Goal: Transaction & Acquisition: Purchase product/service

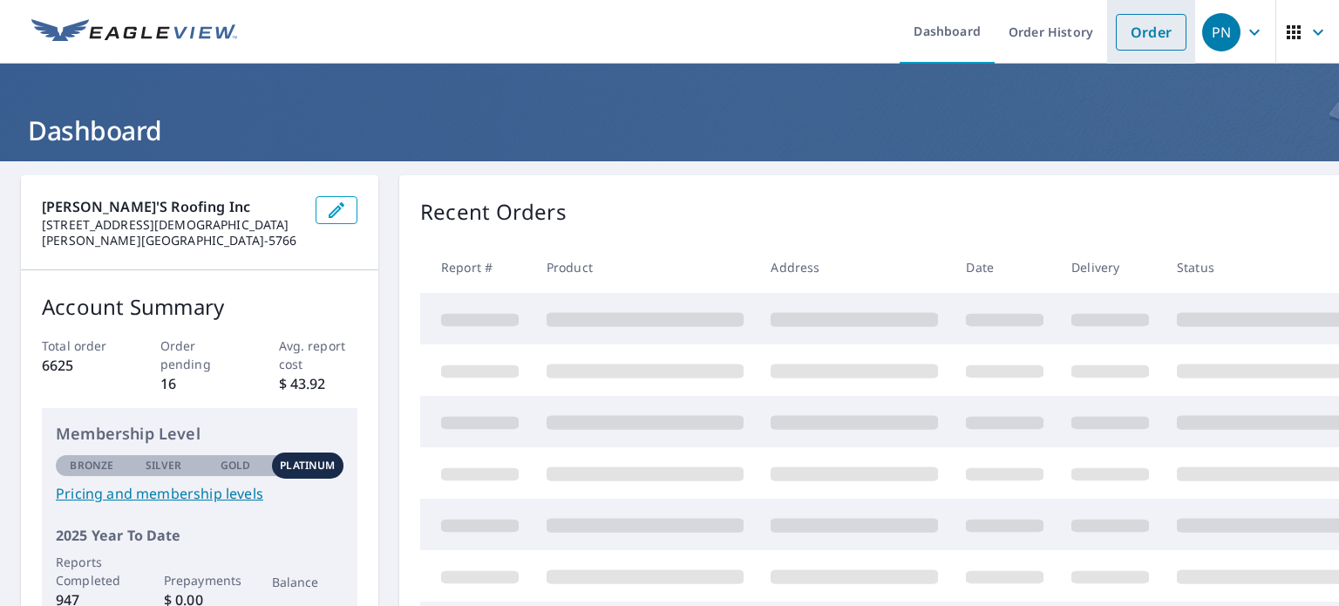
click at [1140, 33] on link "Order" at bounding box center [1151, 32] width 71 height 37
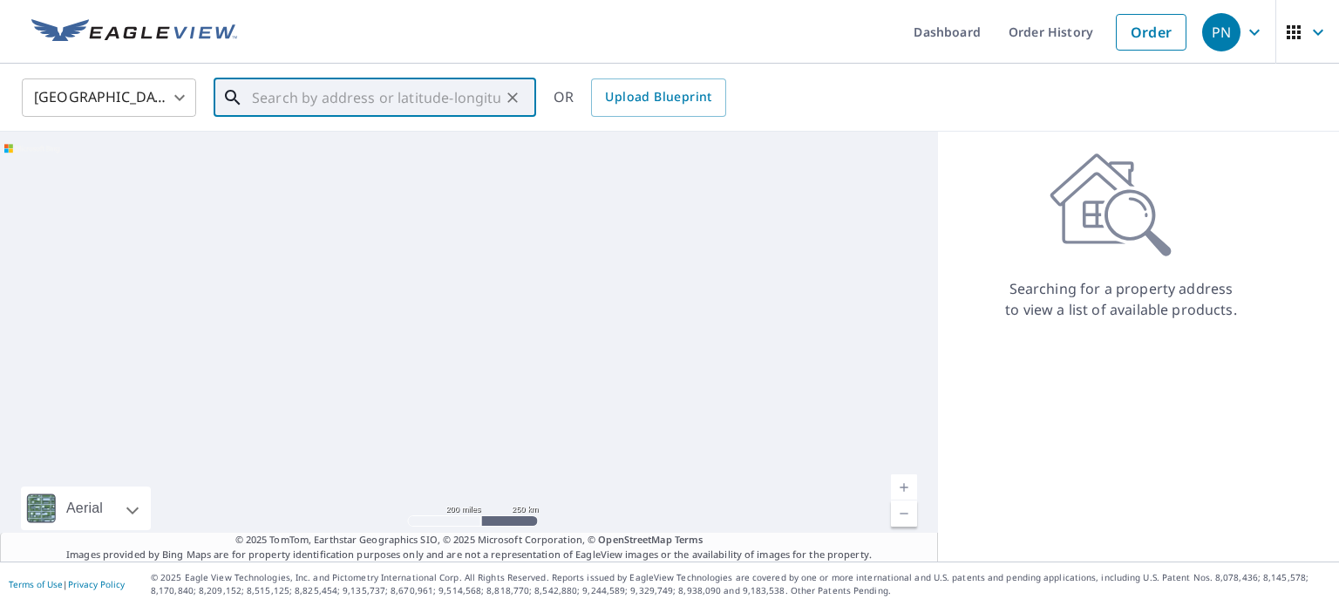
click at [409, 94] on input "text" at bounding box center [376, 97] width 248 height 49
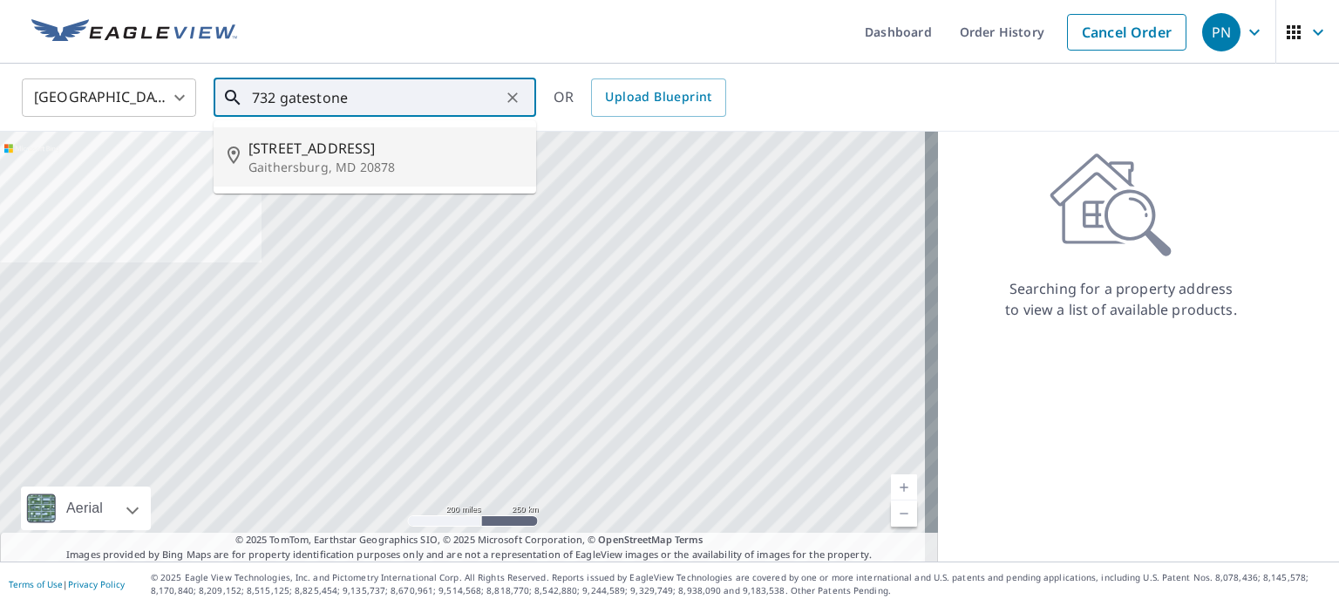
click at [315, 160] on p "Gaithersburg, MD 20878" at bounding box center [385, 167] width 274 height 17
type input "[STREET_ADDRESS]"
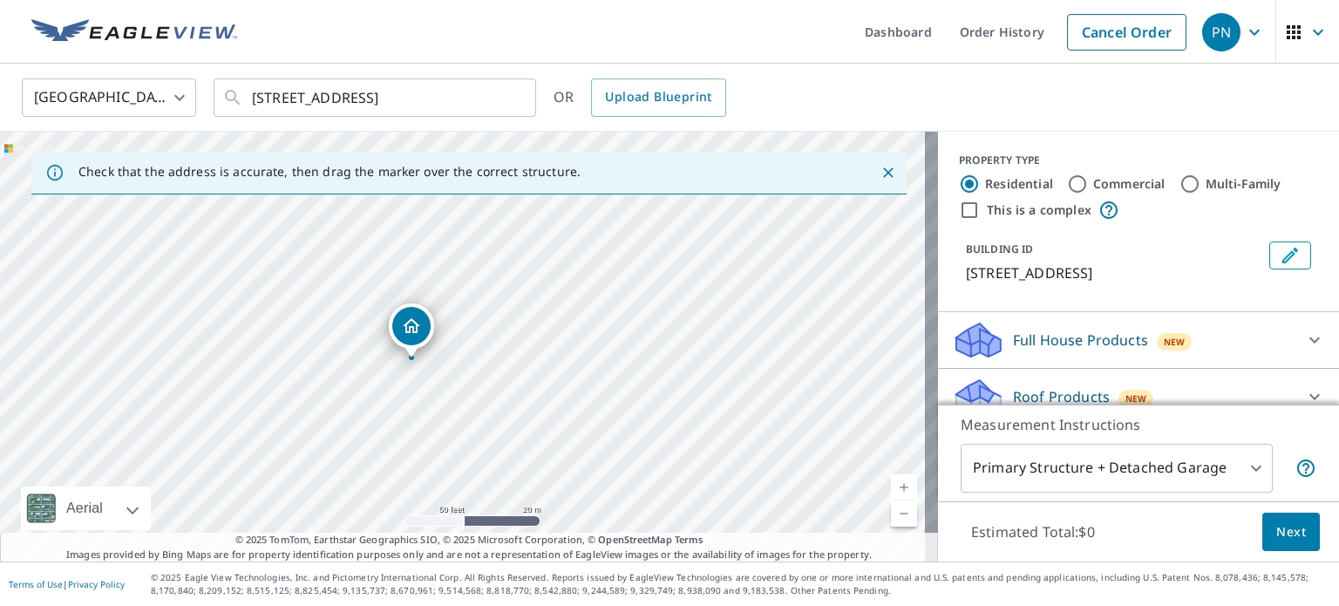
drag, startPoint x: 397, startPoint y: 343, endPoint x: 460, endPoint y: 424, distance: 102.5
click at [460, 424] on div "[STREET_ADDRESS]" at bounding box center [469, 347] width 938 height 430
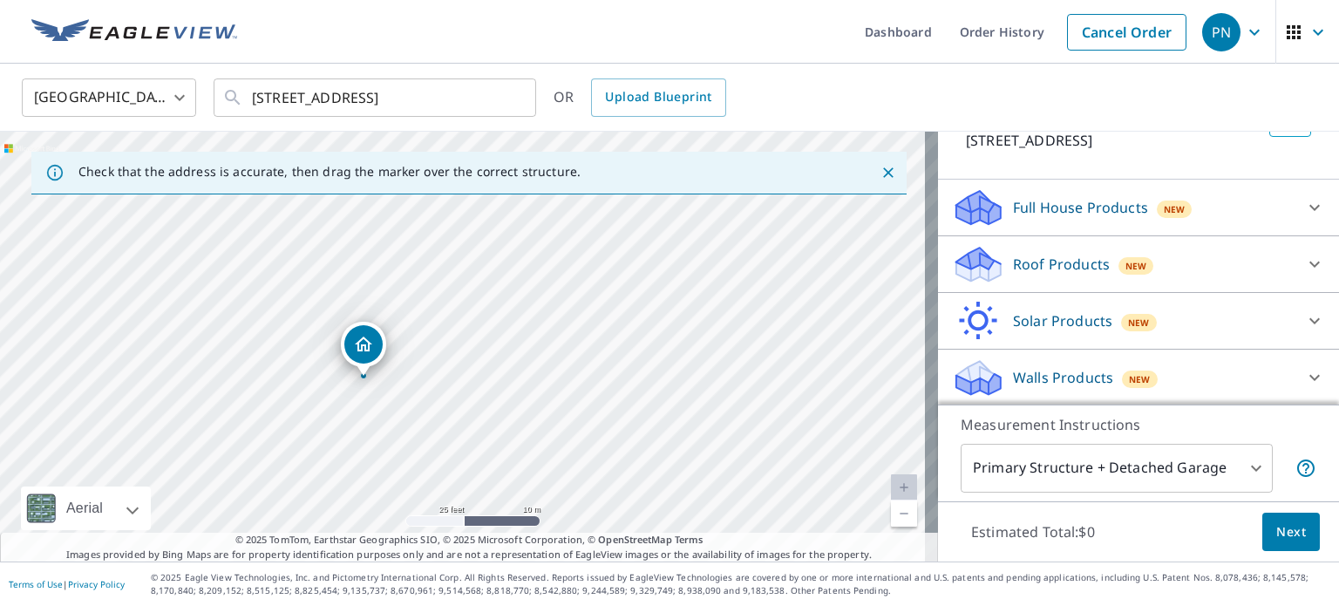
click at [1036, 275] on p "Roof Products" at bounding box center [1061, 264] width 97 height 21
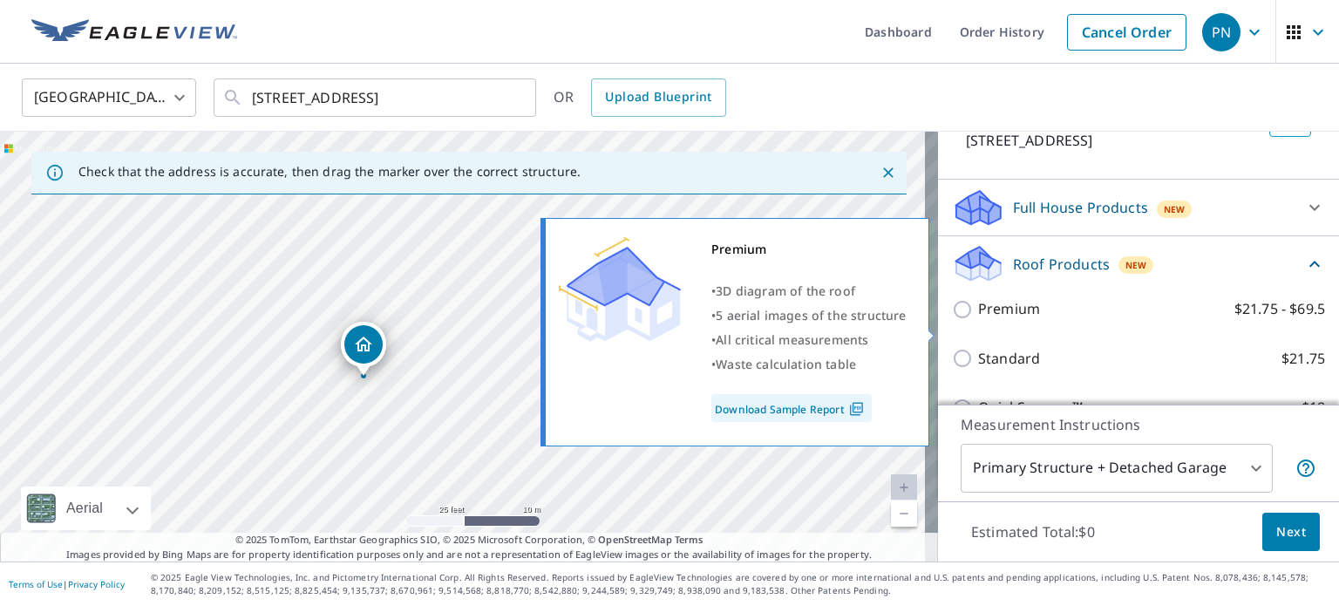
click at [1005, 320] on p "Premium" at bounding box center [1009, 309] width 62 height 22
click at [978, 320] on input "Premium $21.75 - $69.5" at bounding box center [965, 309] width 26 height 21
checkbox input "true"
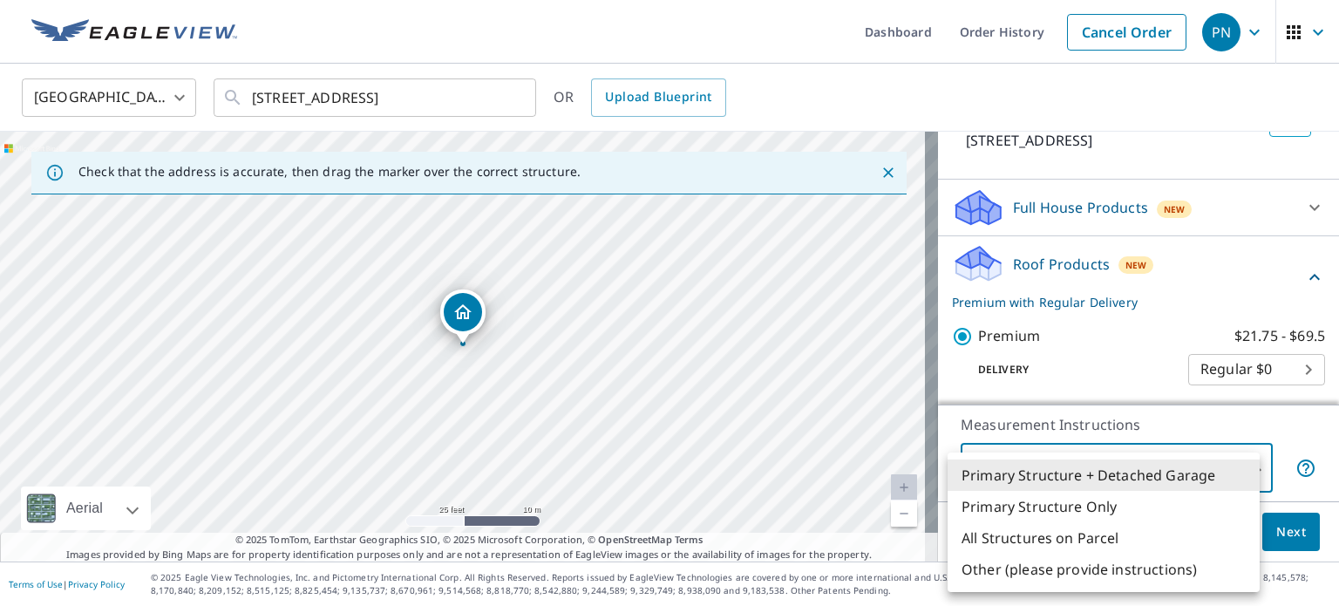
click at [1246, 466] on body "PN PN Dashboard Order History Cancel Order PN [GEOGRAPHIC_DATA] [GEOGRAPHIC_DAT…" at bounding box center [669, 303] width 1339 height 606
click at [1087, 509] on li "Primary Structure Only" at bounding box center [1103, 506] width 312 height 31
type input "2"
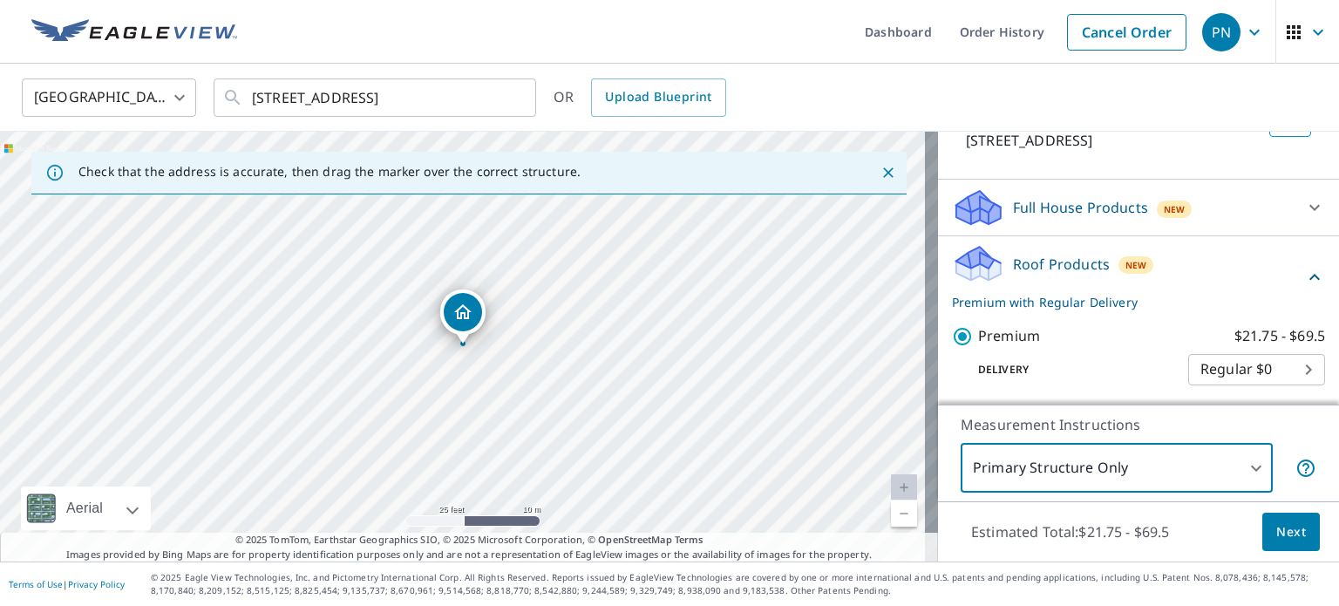
click at [1276, 527] on span "Next" at bounding box center [1291, 532] width 30 height 22
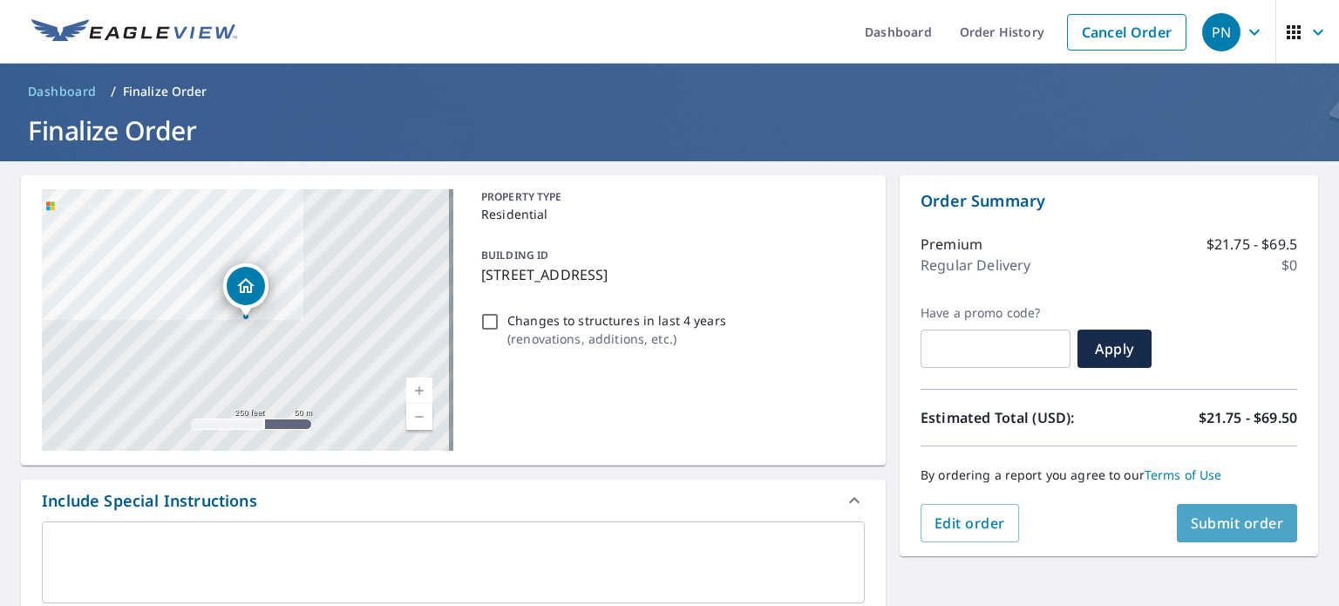
click at [1196, 522] on span "Submit order" at bounding box center [1237, 522] width 93 height 19
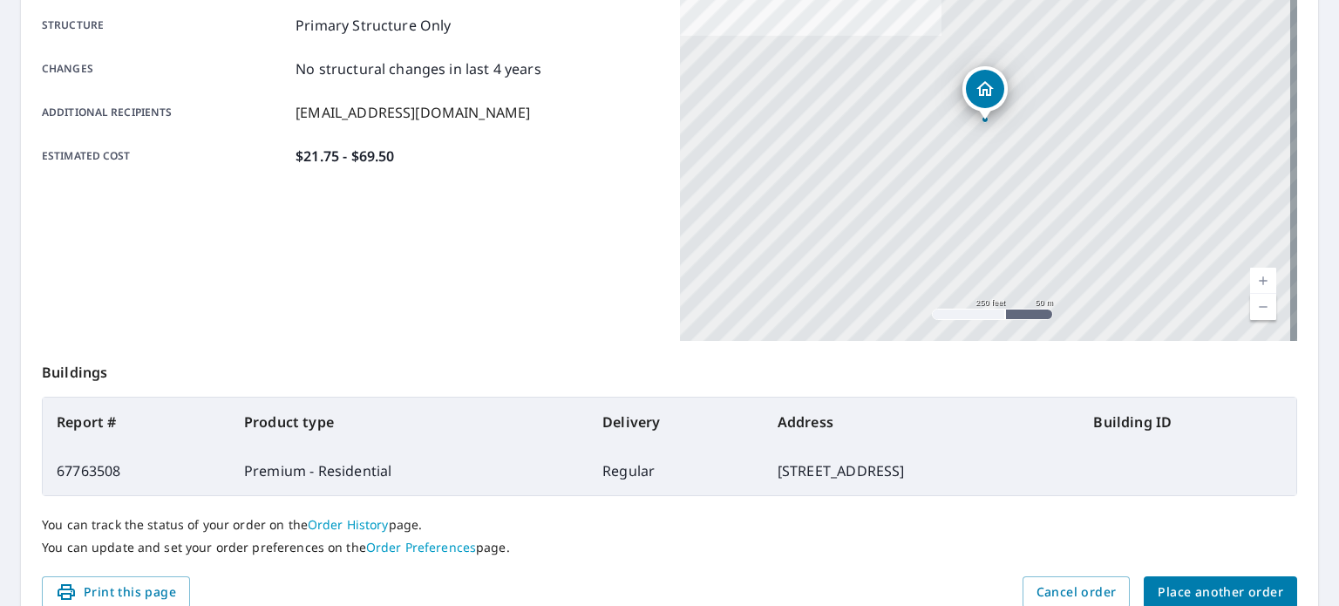
scroll to position [418, 0]
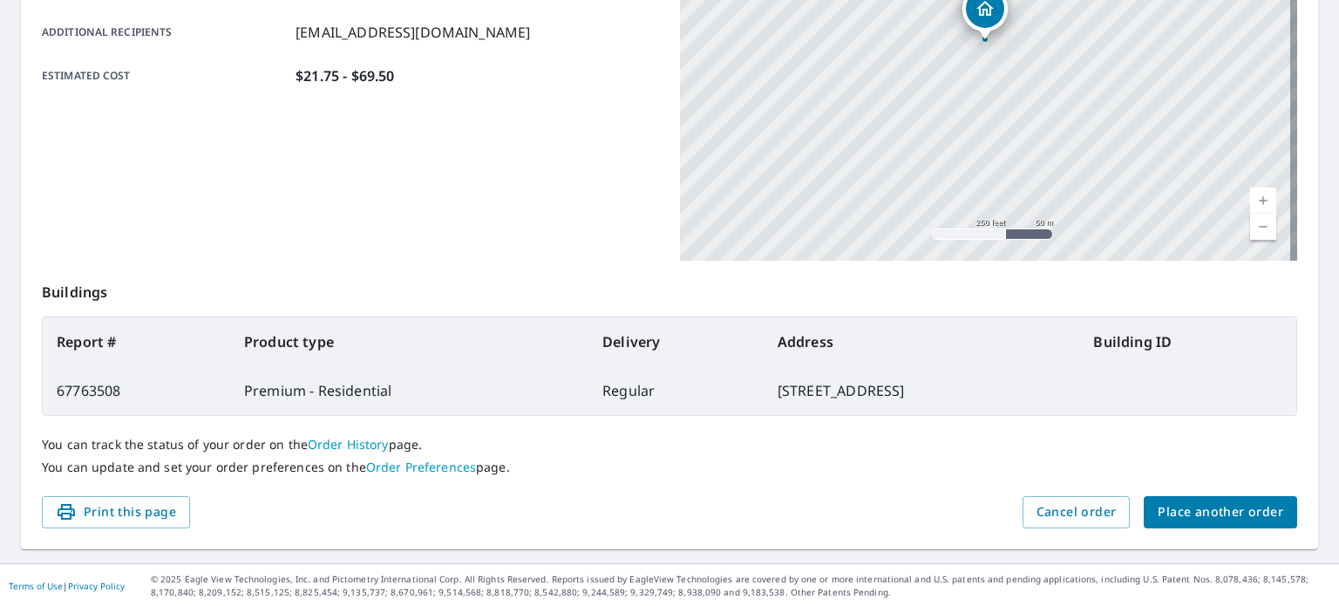
click at [1213, 506] on span "Place another order" at bounding box center [1221, 512] width 126 height 22
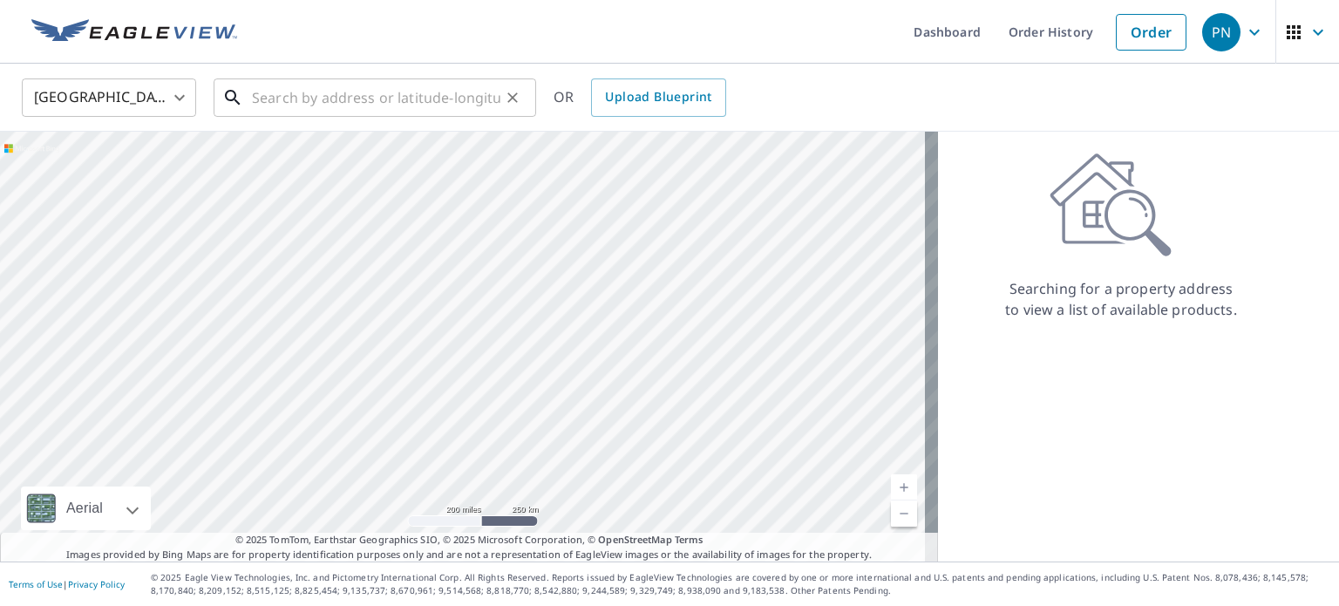
click at [370, 93] on input "text" at bounding box center [376, 97] width 248 height 49
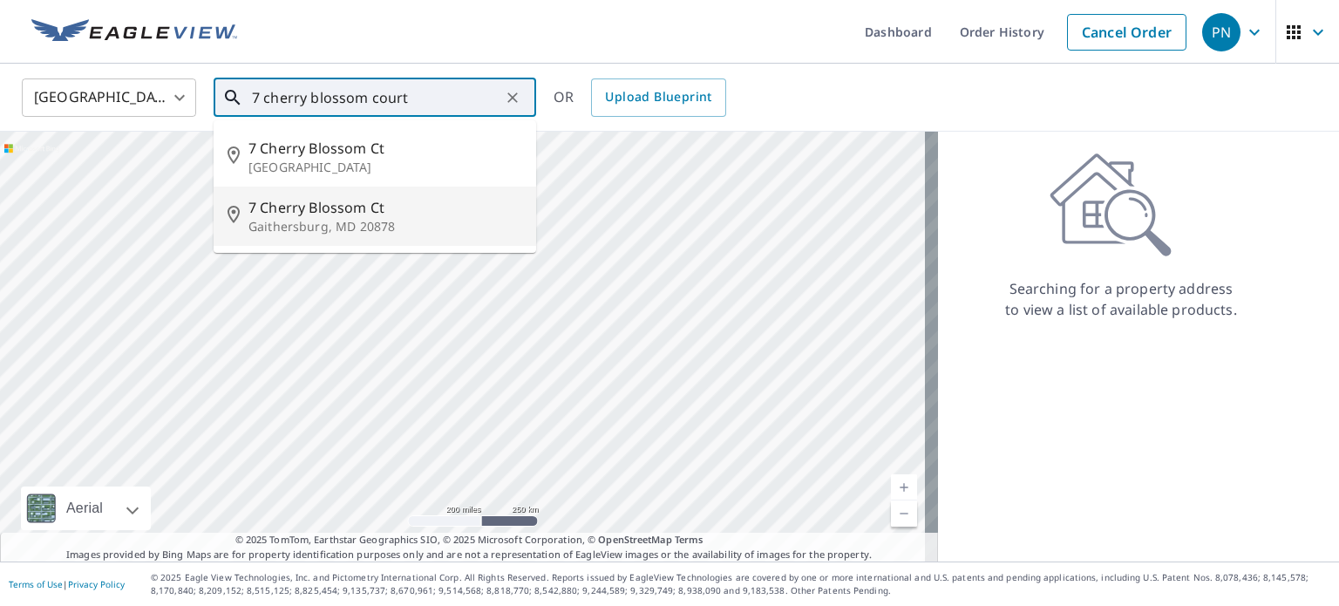
click at [349, 210] on span "7 Cherry Blossom Ct" at bounding box center [385, 207] width 274 height 21
type input "[STREET_ADDRESS]"
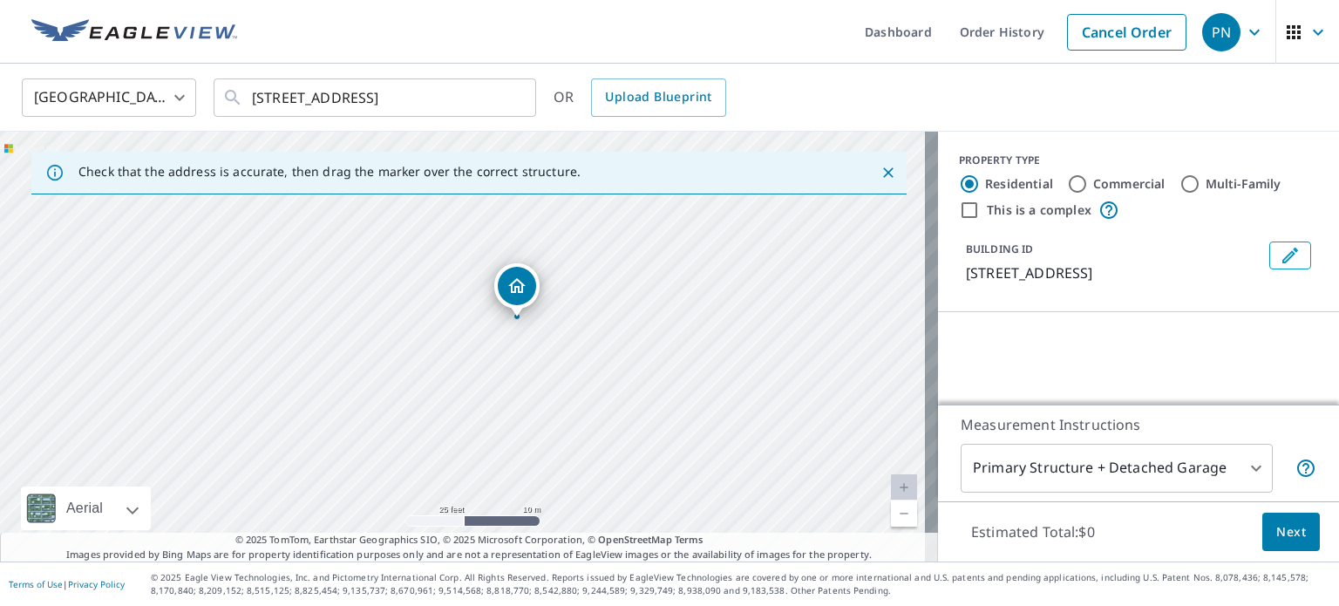
drag, startPoint x: 275, startPoint y: 356, endPoint x: 474, endPoint y: 360, distance: 199.7
click at [474, 360] on div "[STREET_ADDRESS]" at bounding box center [469, 347] width 938 height 430
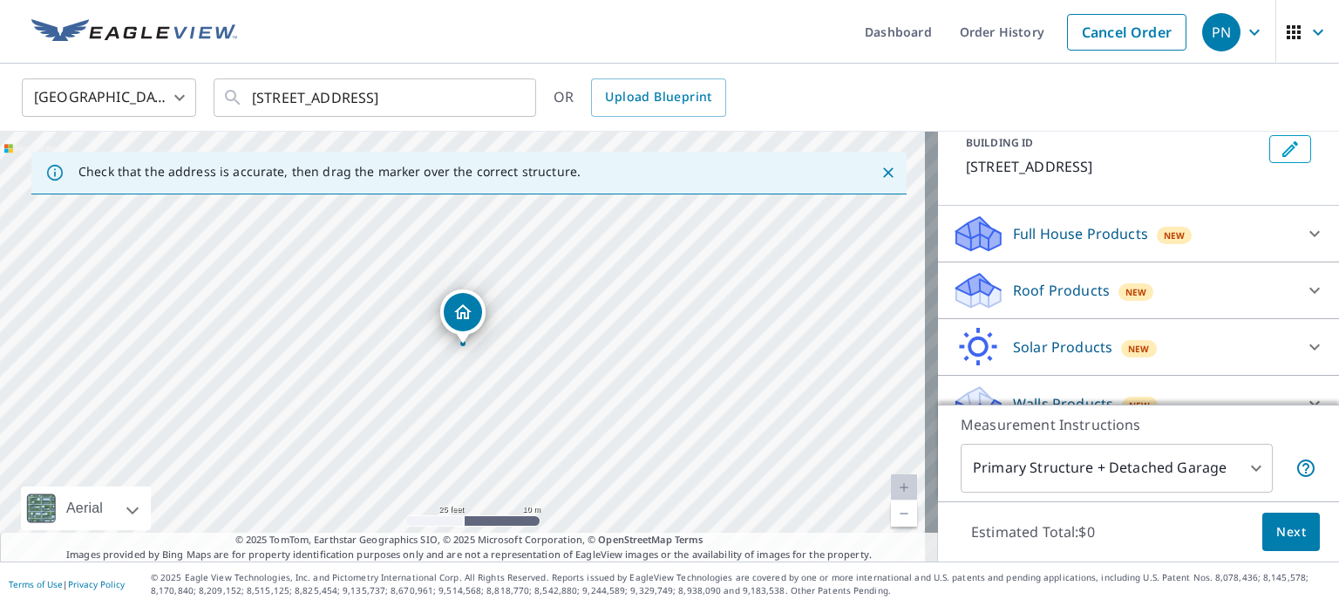
scroll to position [115, 0]
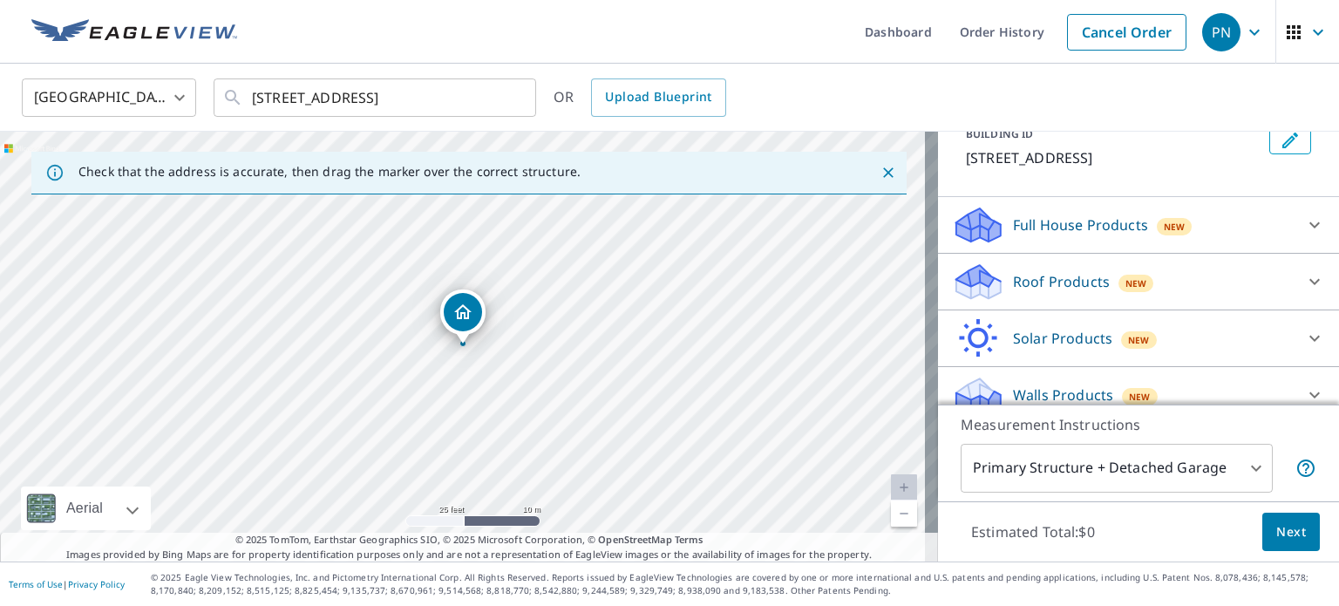
click at [1029, 292] on p "Roof Products" at bounding box center [1061, 281] width 97 height 21
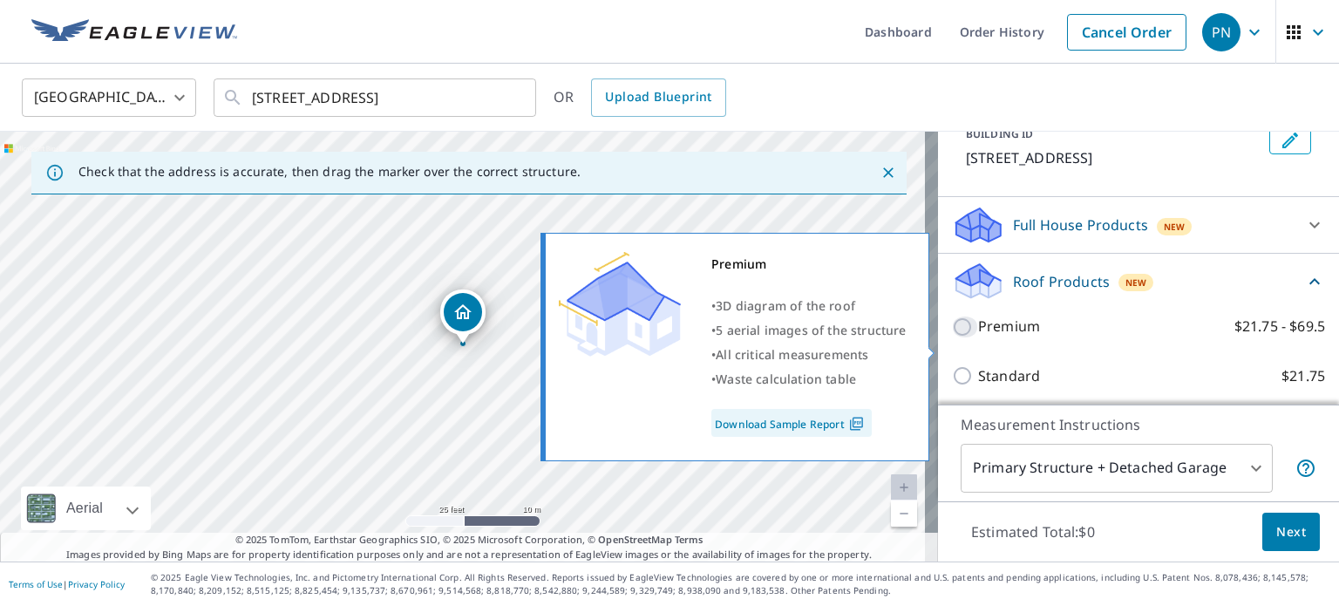
click at [952, 337] on input "Premium $21.75 - $69.5" at bounding box center [965, 326] width 26 height 21
checkbox input "true"
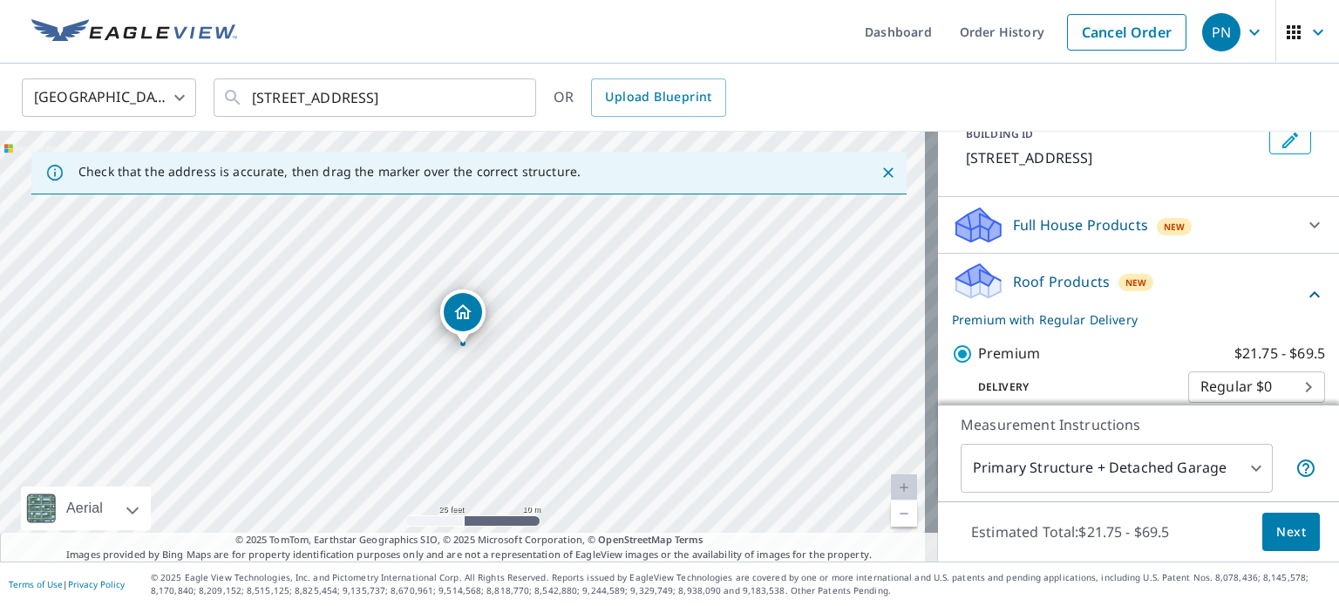
click at [1243, 473] on body "PN PN Dashboard Order History Cancel Order PN [GEOGRAPHIC_DATA] [GEOGRAPHIC_DAT…" at bounding box center [669, 303] width 1339 height 606
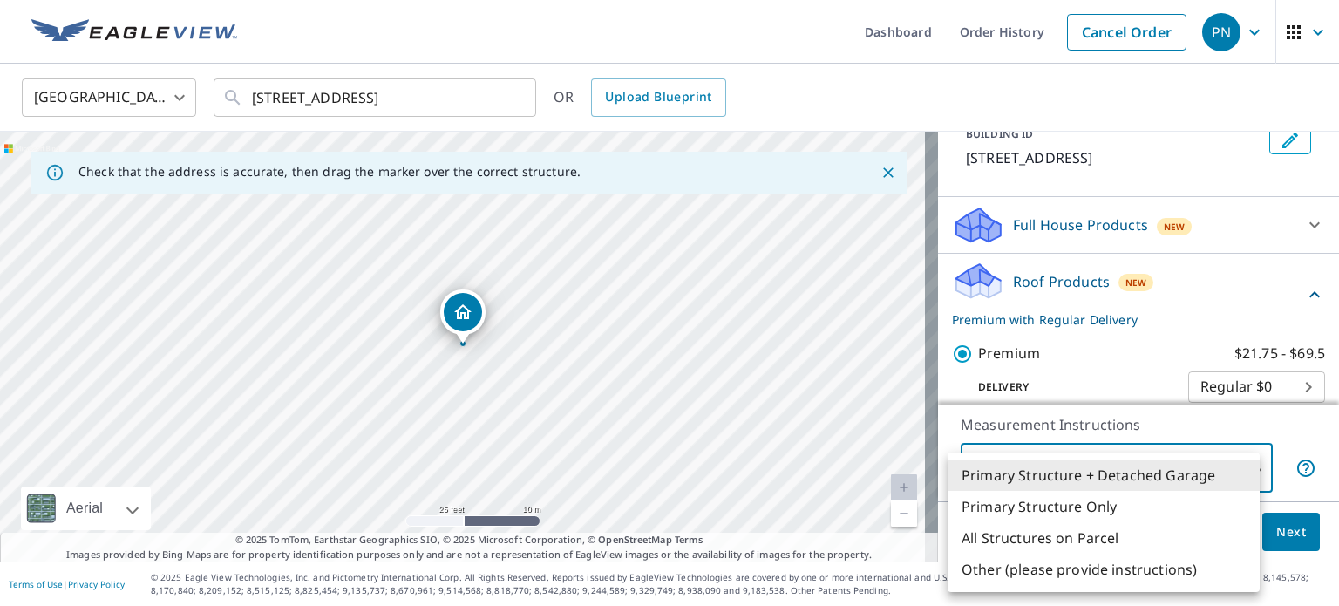
click at [1112, 505] on li "Primary Structure Only" at bounding box center [1103, 506] width 312 height 31
type input "2"
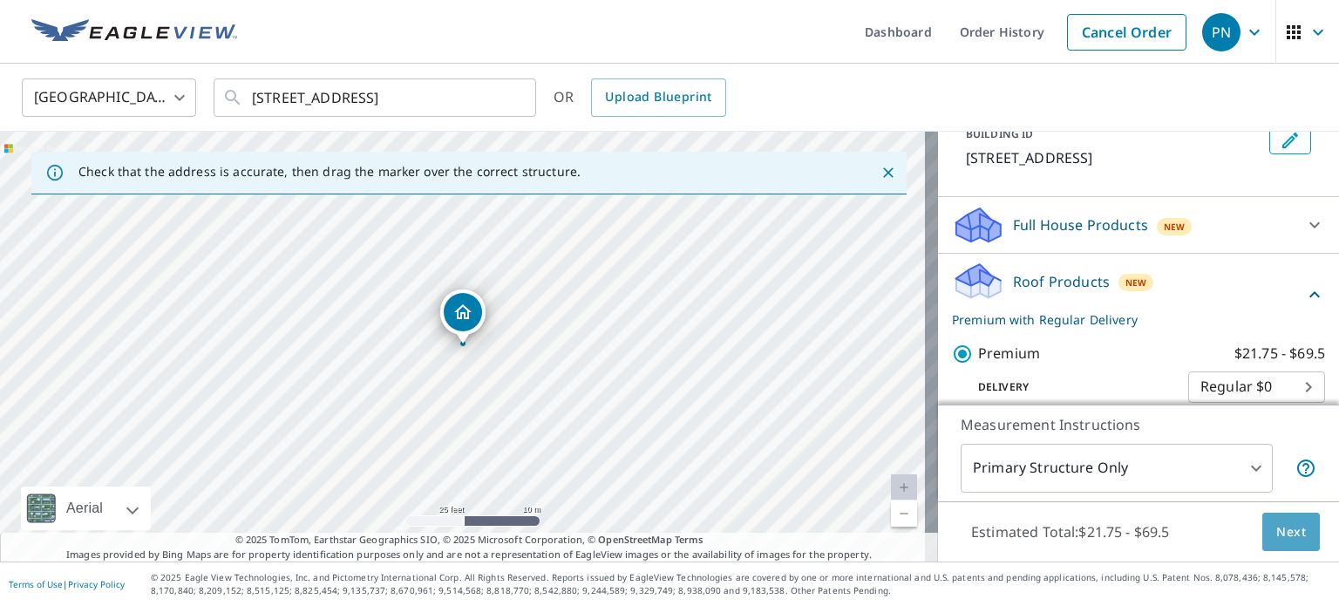
click at [1276, 528] on span "Next" at bounding box center [1291, 532] width 30 height 22
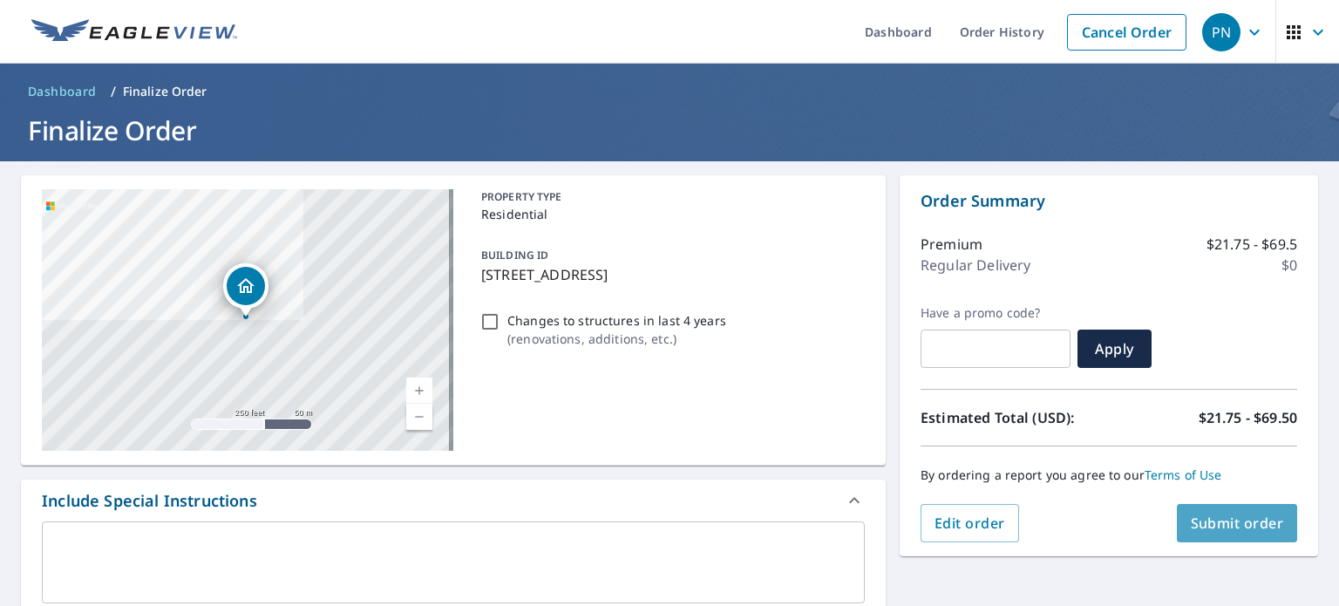
click at [1217, 519] on span "Submit order" at bounding box center [1237, 522] width 93 height 19
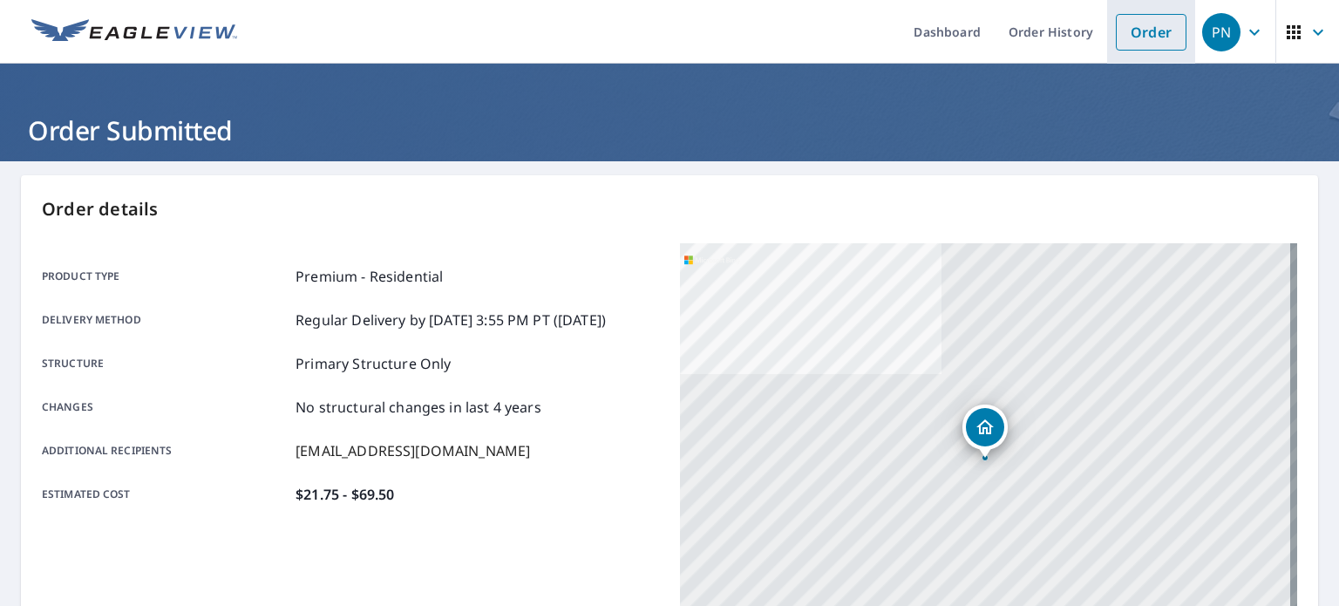
click at [1138, 31] on link "Order" at bounding box center [1151, 32] width 71 height 37
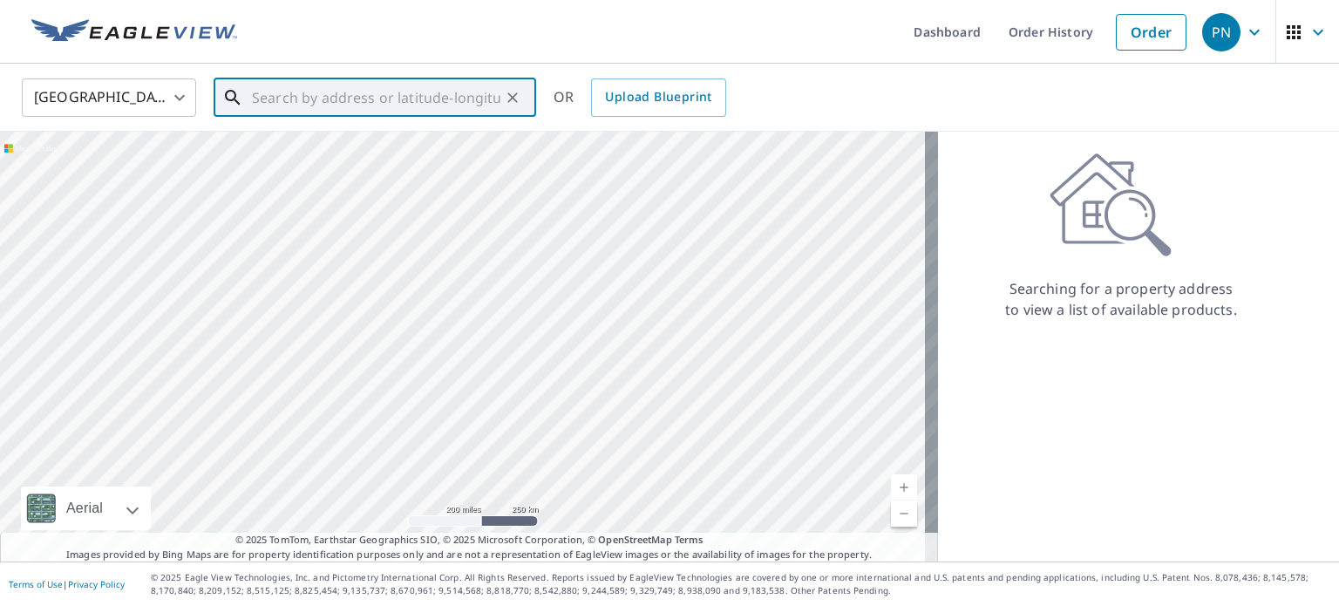
click at [424, 102] on input "text" at bounding box center [376, 97] width 248 height 49
